Goal: Task Accomplishment & Management: Manage account settings

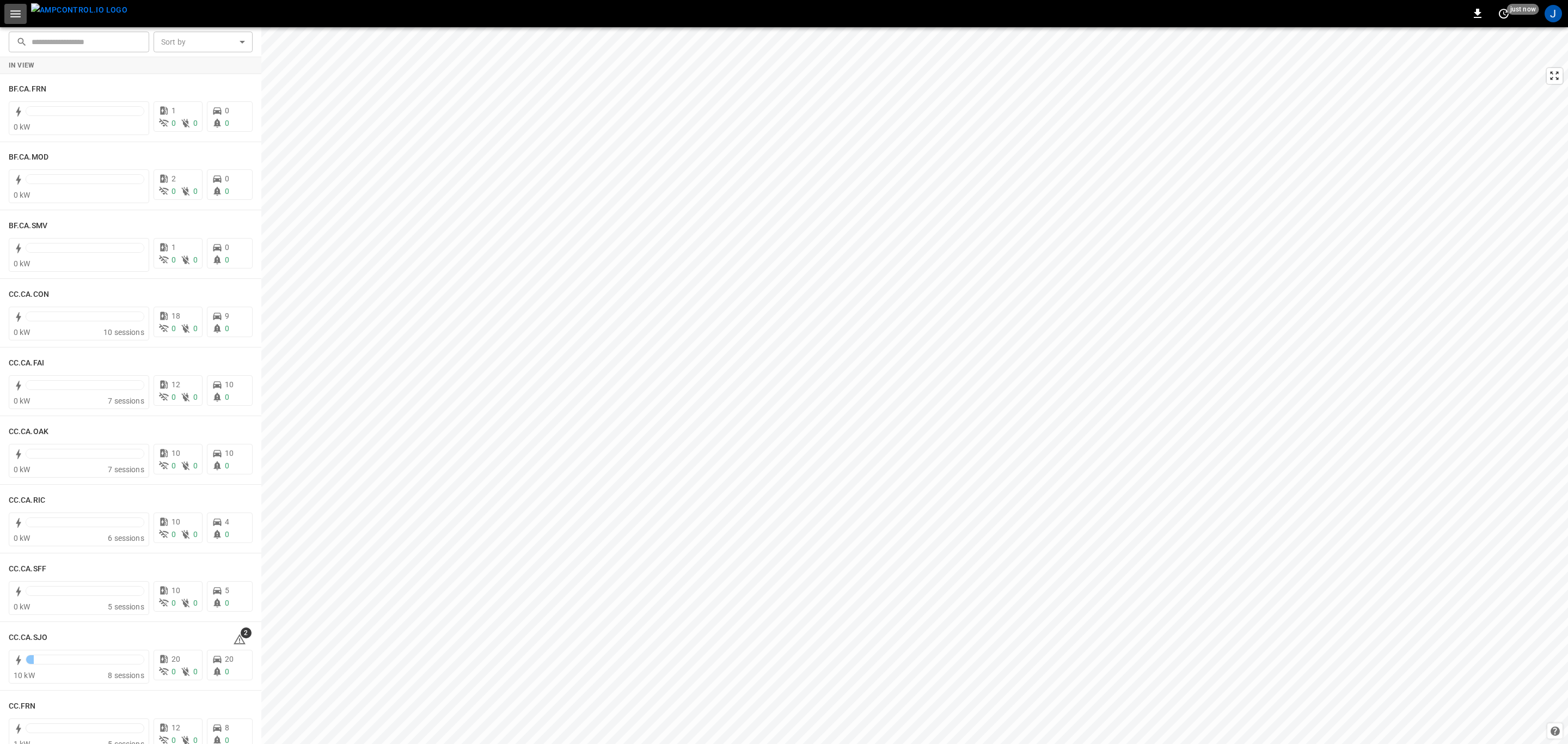
click at [13, 13] on icon "button" at bounding box center [15, 14] width 10 height 7
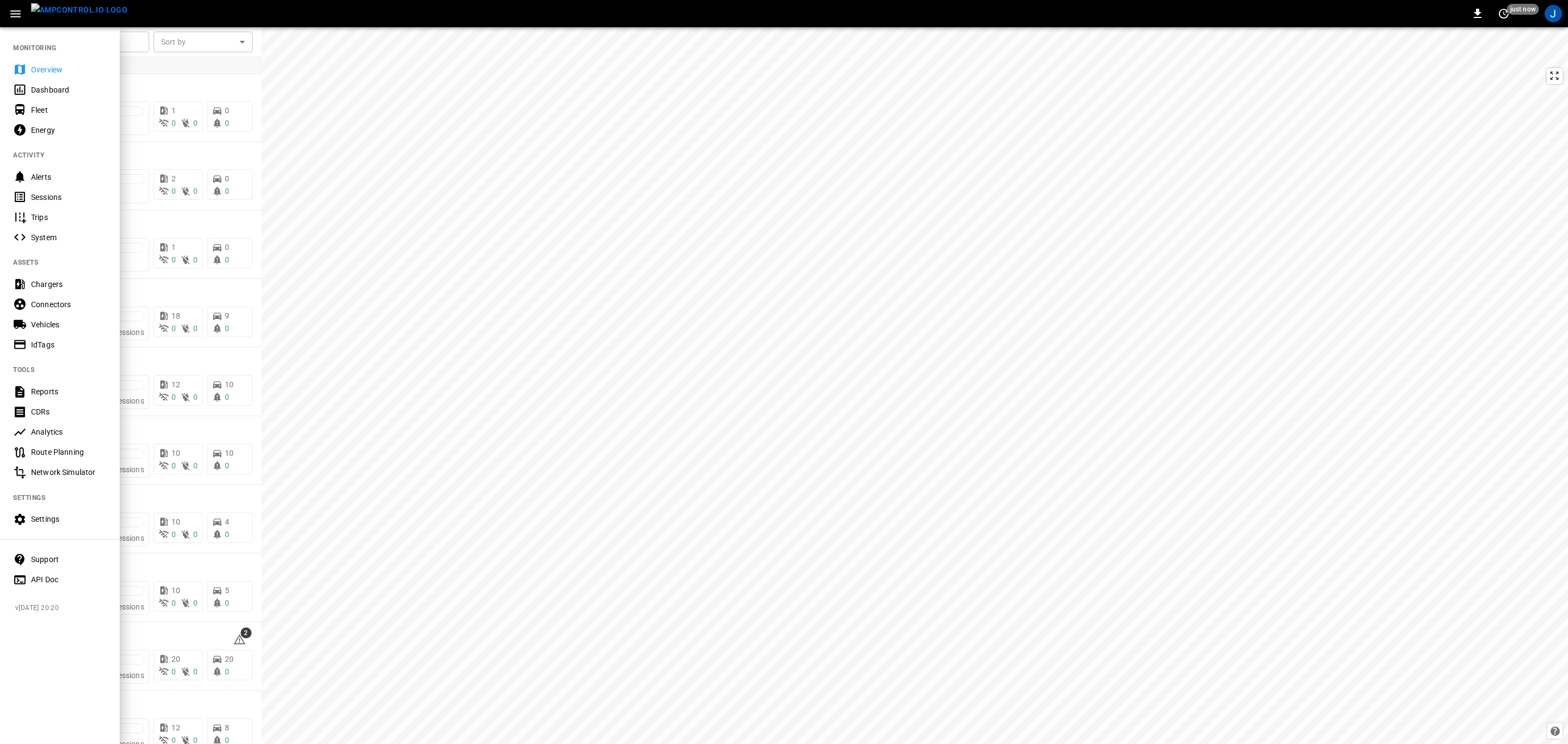
click at [51, 521] on div "Settings" at bounding box center [69, 519] width 75 height 11
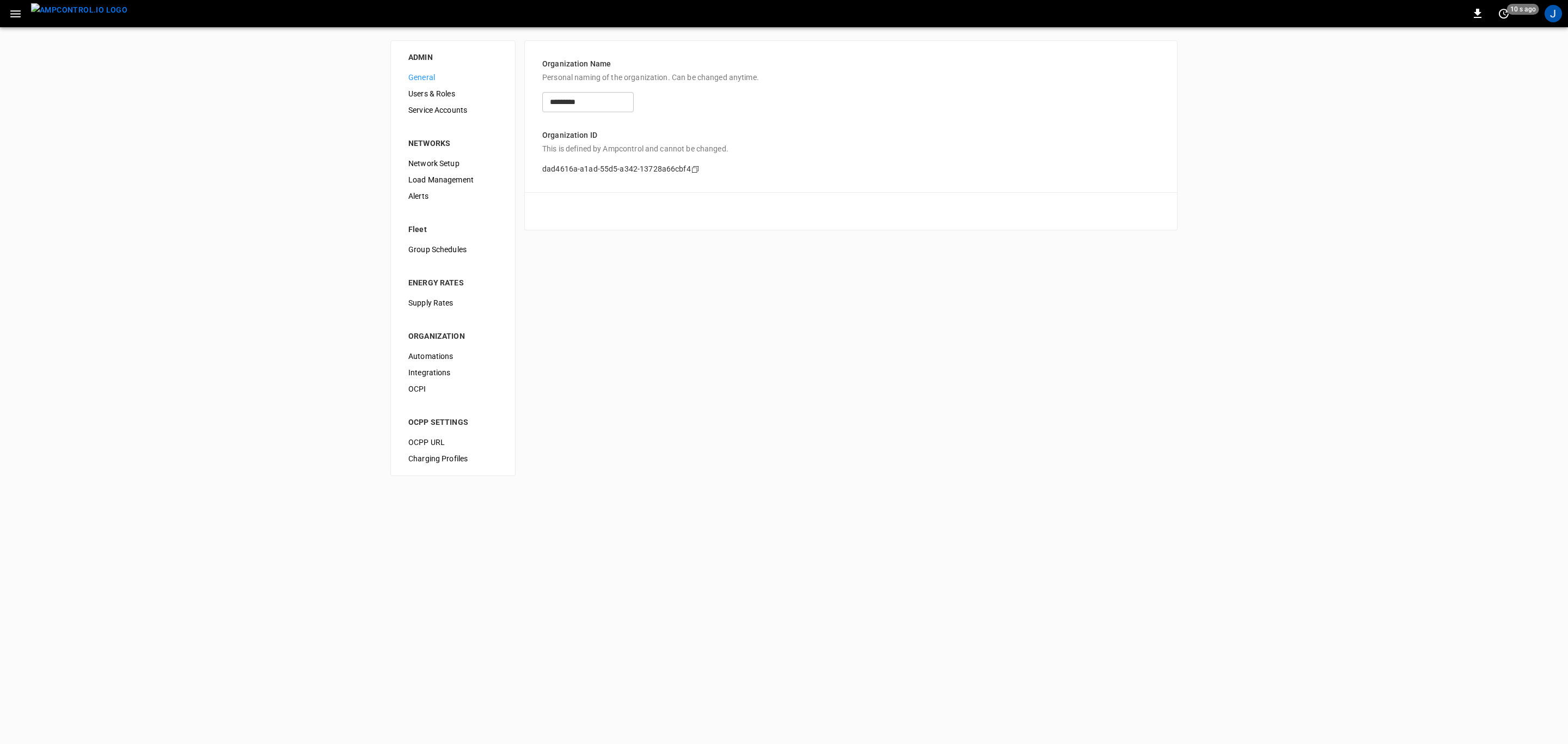
click at [438, 92] on span "Users & Roles" at bounding box center [453, 94] width 89 height 12
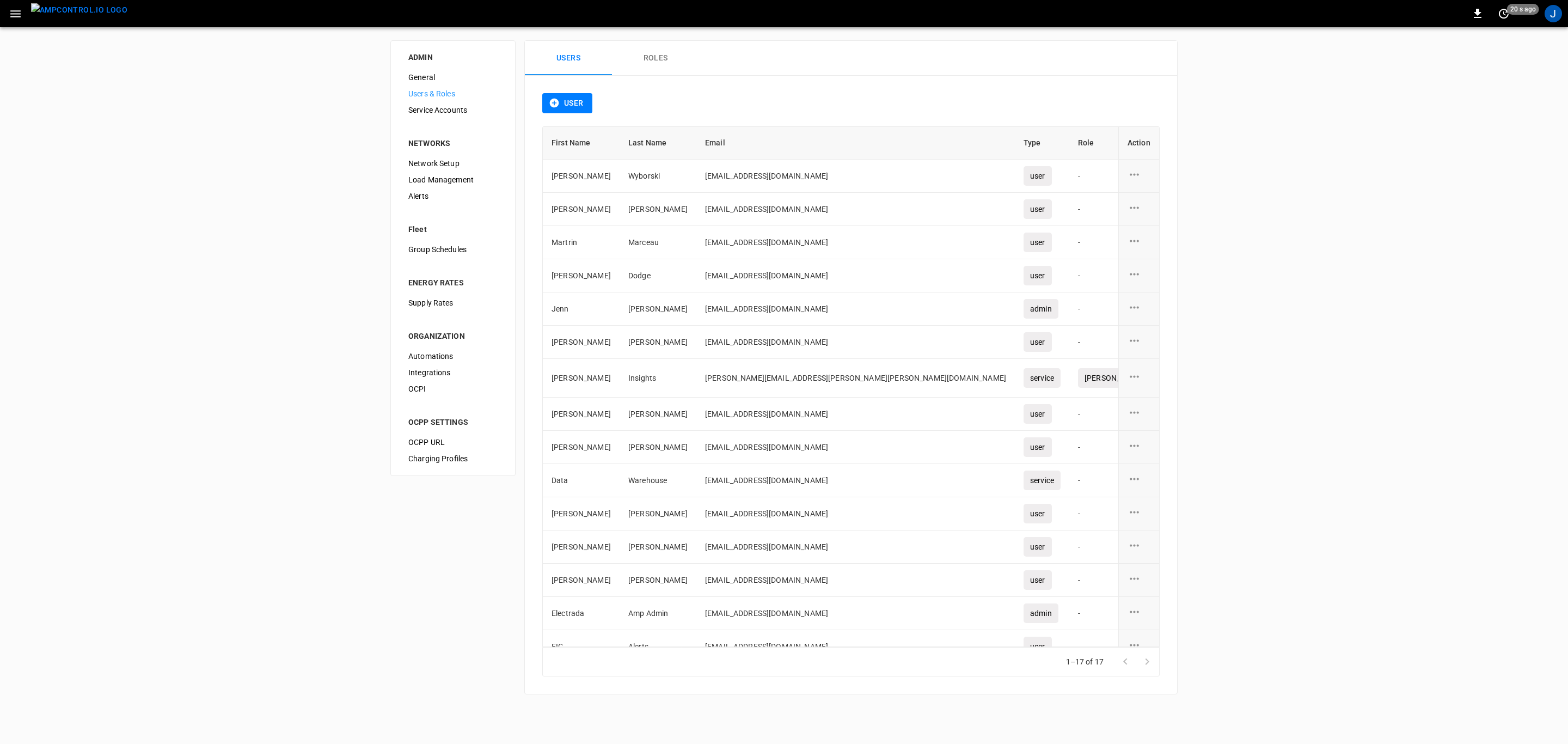
click at [1130, 342] on icon "user action options" at bounding box center [1134, 340] width 9 height 2
click at [1141, 366] on li "Delete" at bounding box center [1141, 367] width 39 height 18
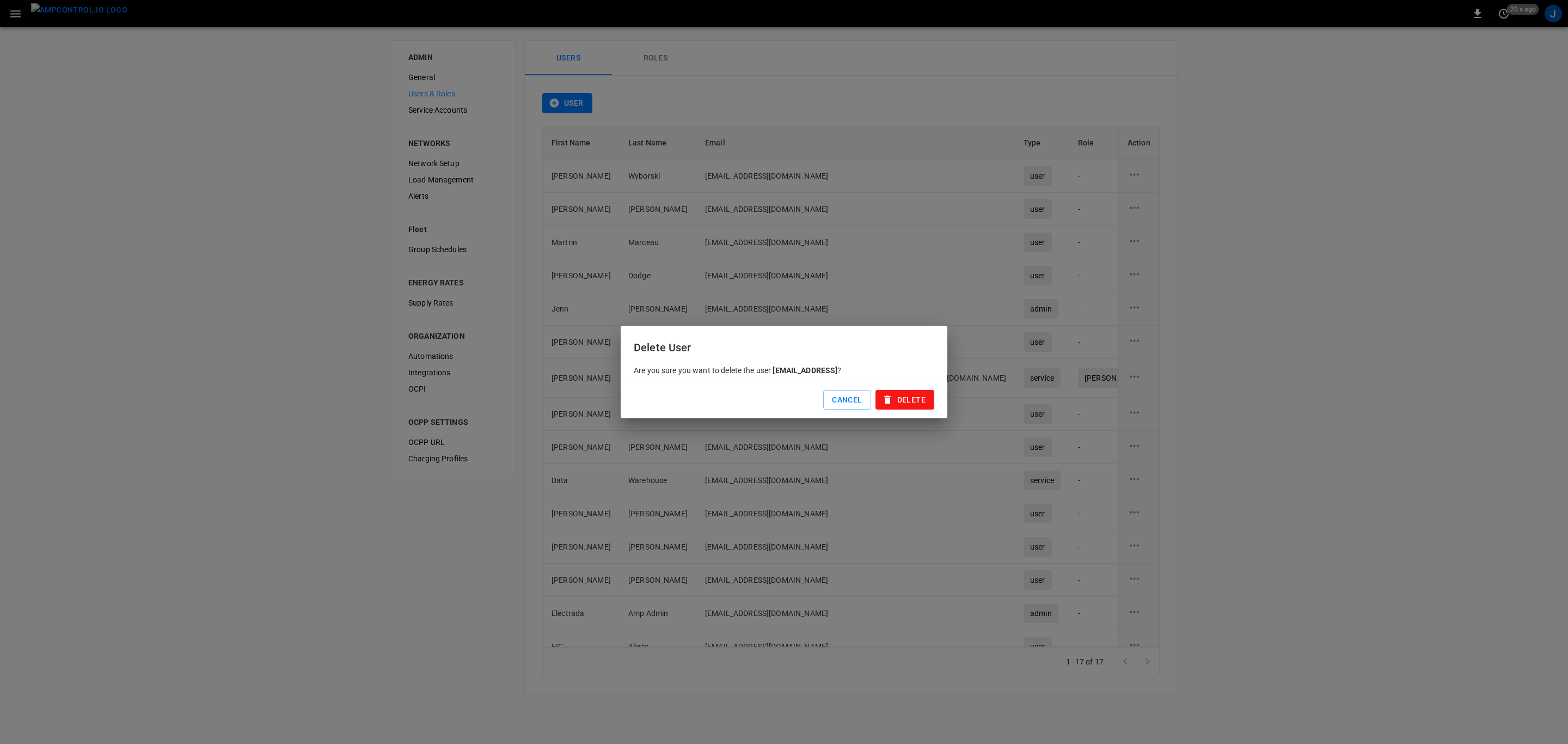
click at [905, 395] on button "Delete" at bounding box center [905, 399] width 59 height 20
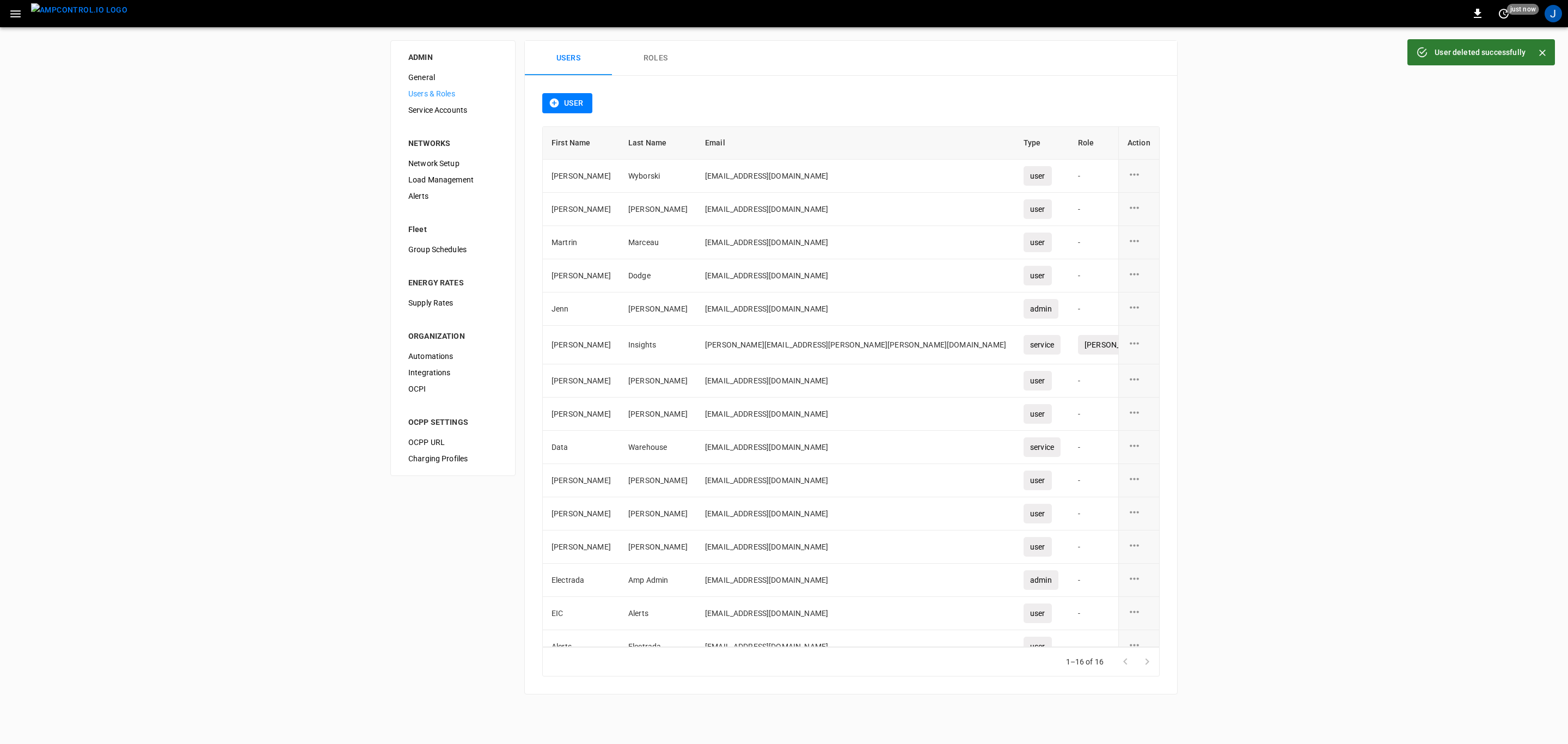
click at [446, 107] on span "Service Accounts" at bounding box center [453, 110] width 89 height 12
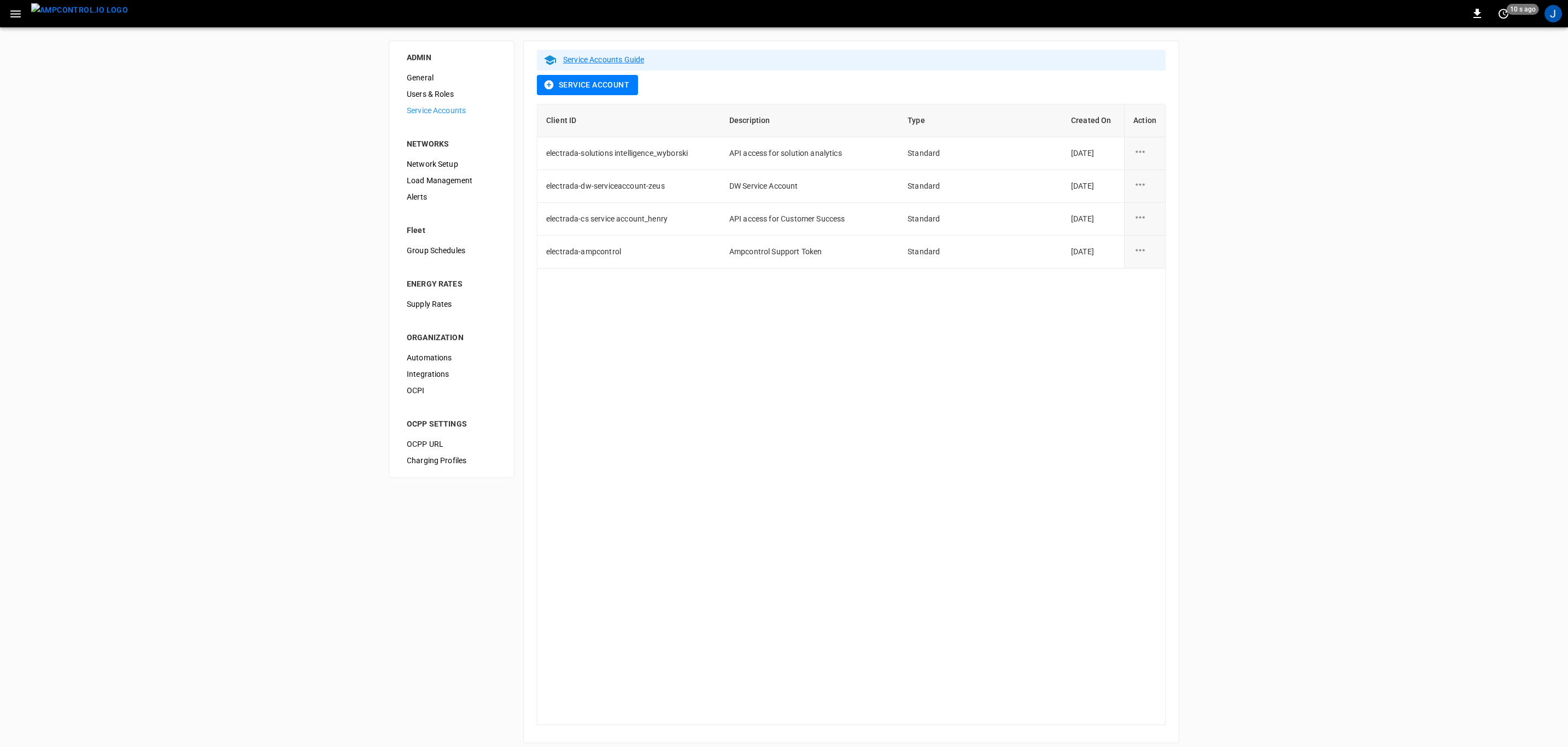
click at [1140, 221] on icon "service account action options" at bounding box center [1140, 217] width 13 height 13
click at [1150, 262] on li "Delete" at bounding box center [1172, 260] width 80 height 18
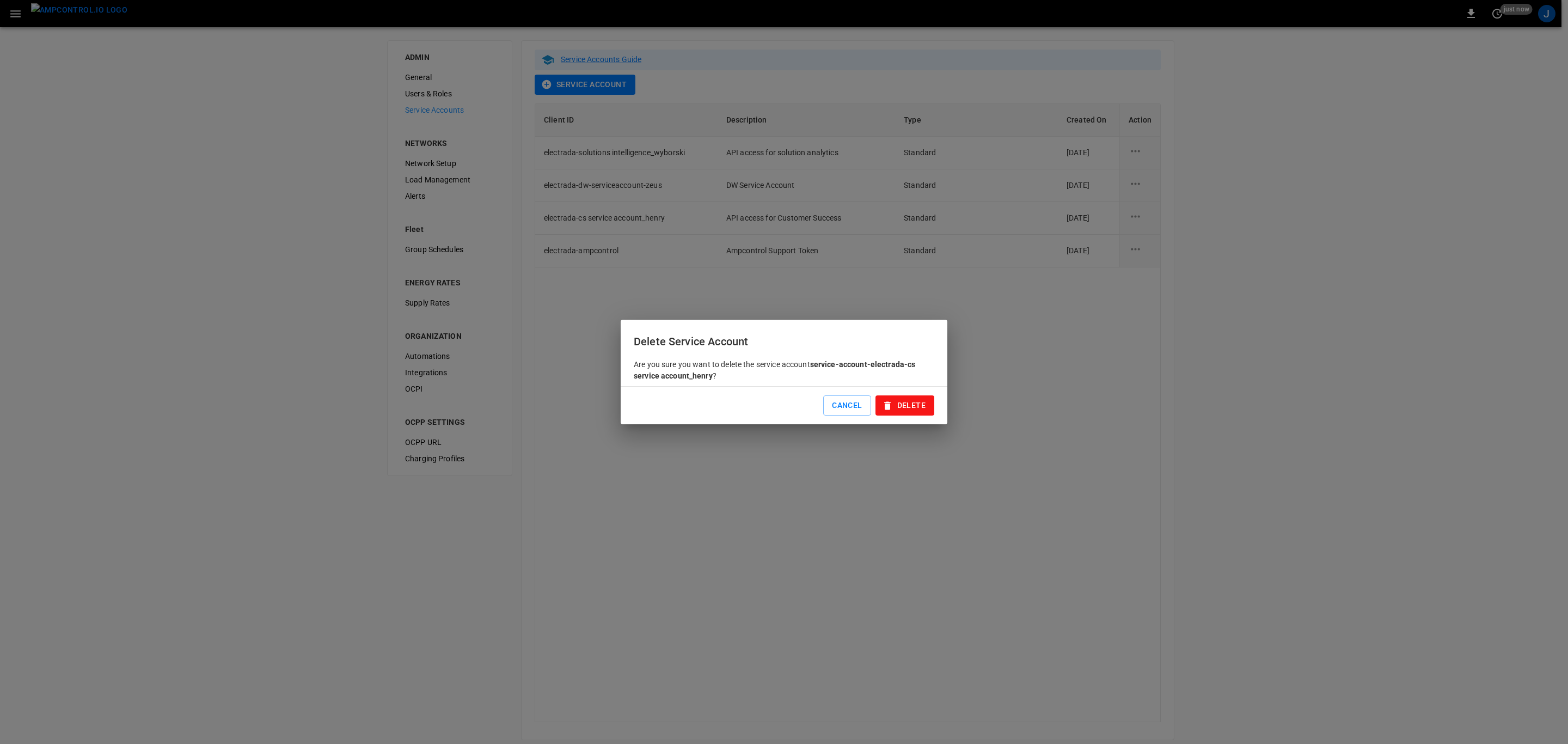
click at [913, 404] on button "Delete" at bounding box center [905, 405] width 59 height 20
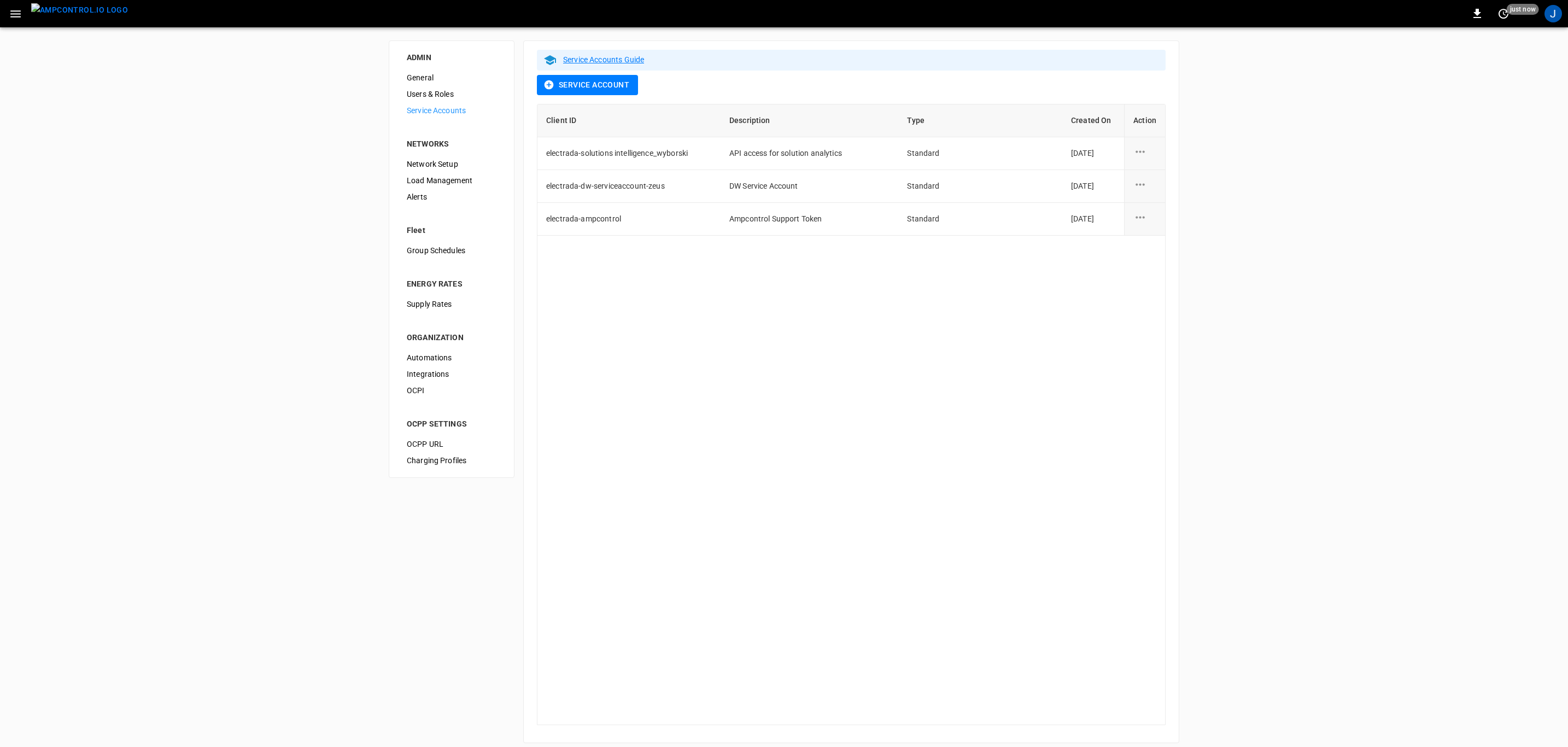
click at [67, 13] on img "menu" at bounding box center [79, 10] width 97 height 13
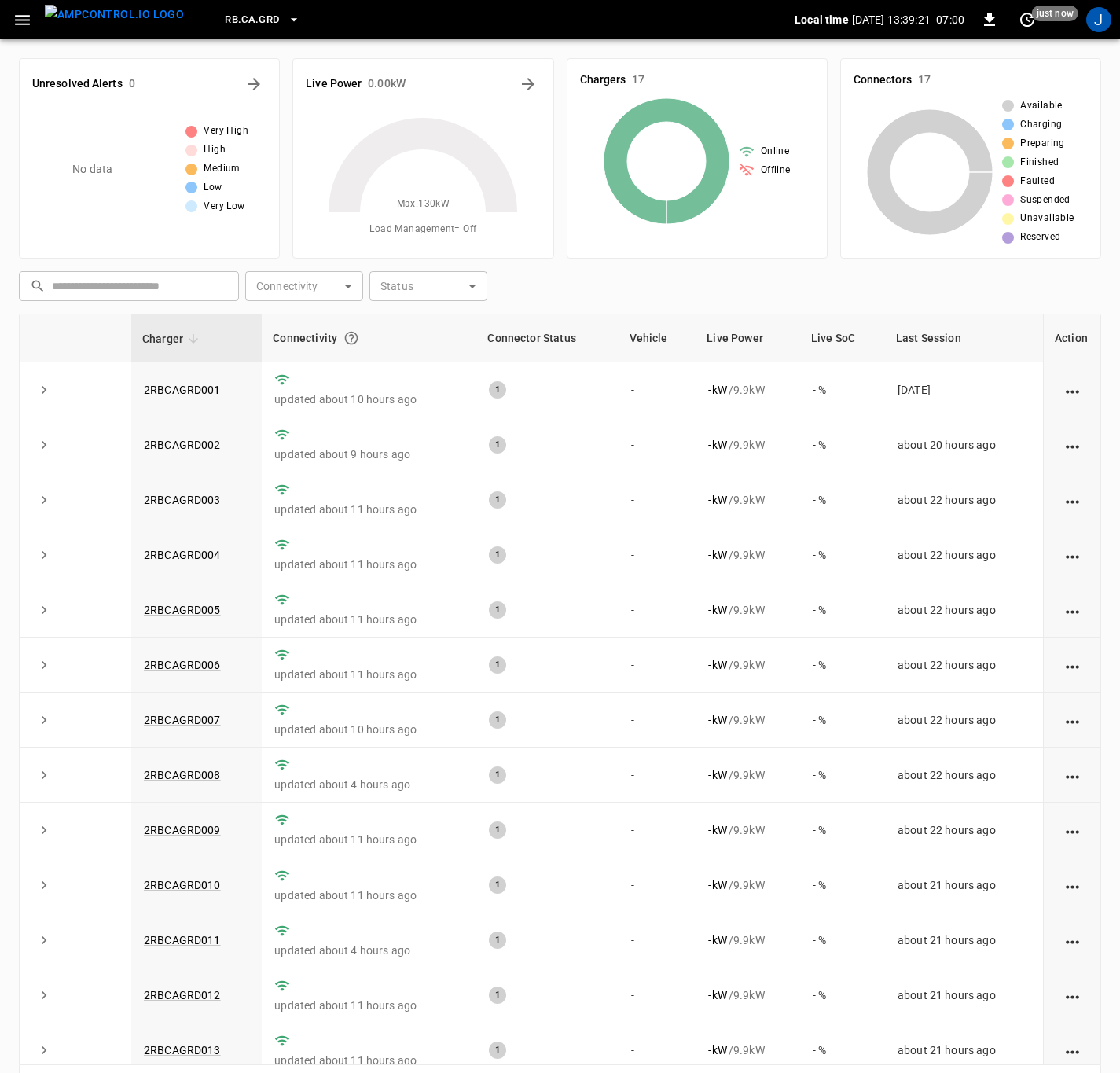
click at [29, 18] on icon "button" at bounding box center [22, 20] width 15 height 11
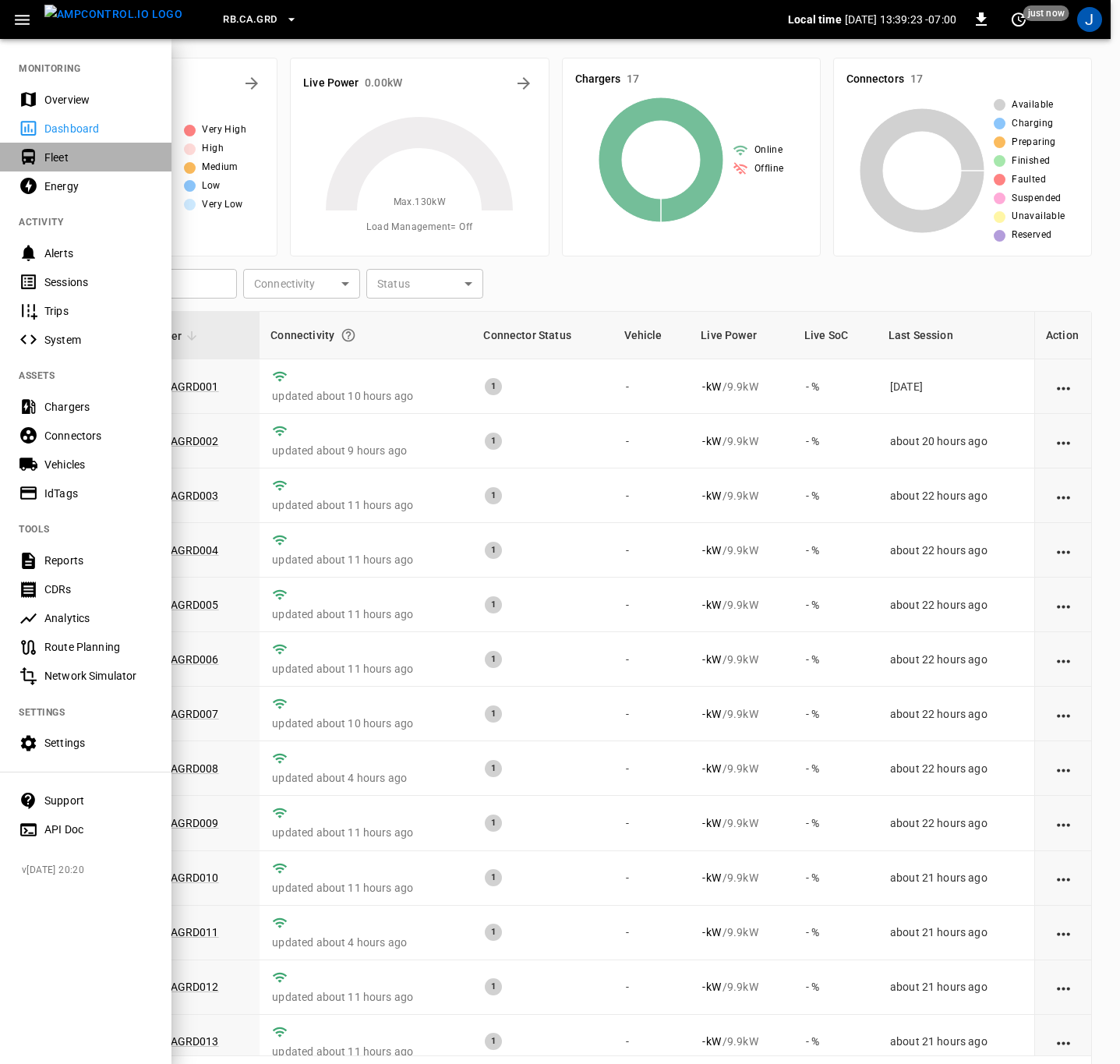
click at [64, 157] on div "Fleet" at bounding box center [98, 158] width 108 height 16
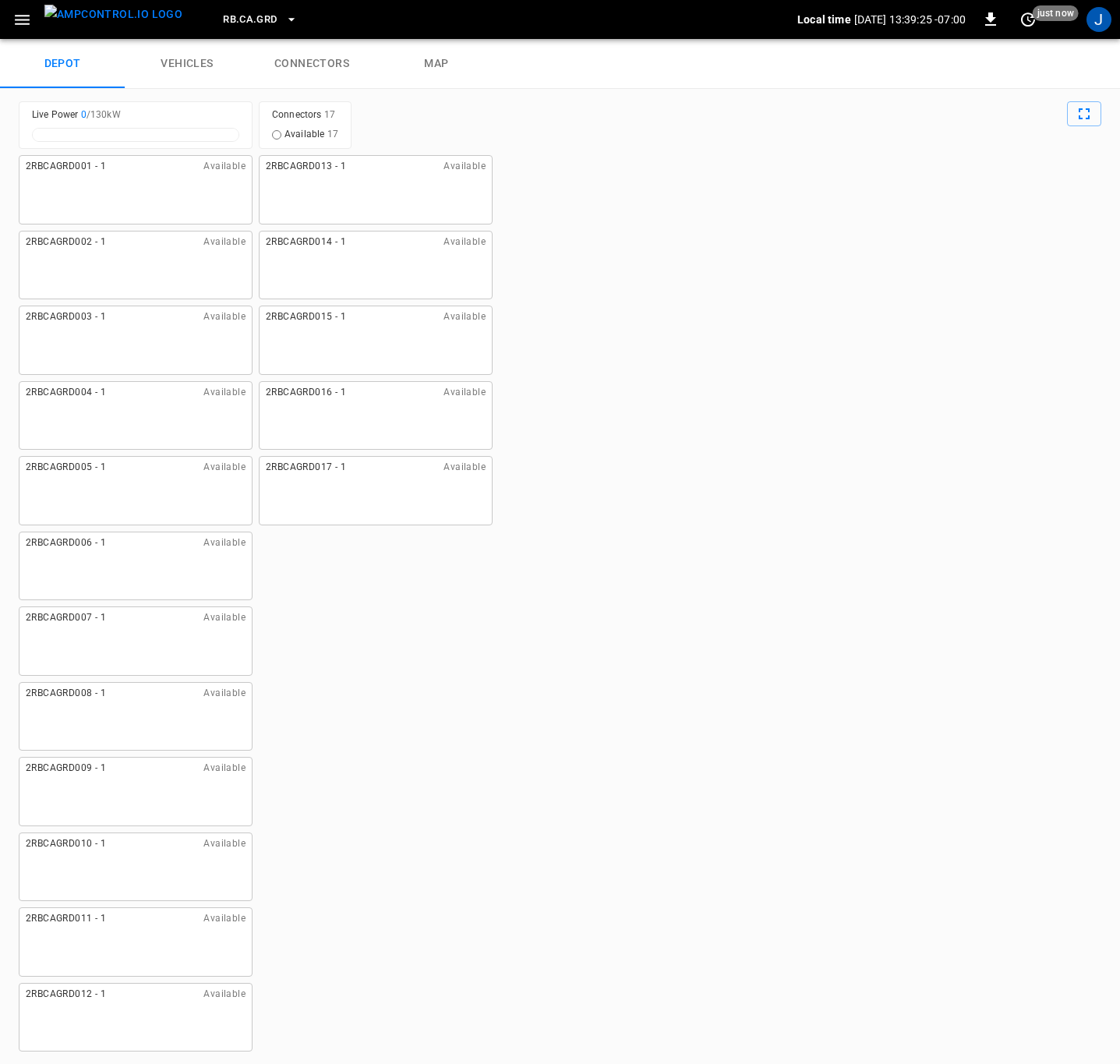
click at [326, 63] on link "connectors" at bounding box center [311, 64] width 125 height 50
